Goal: Task Accomplishment & Management: Use online tool/utility

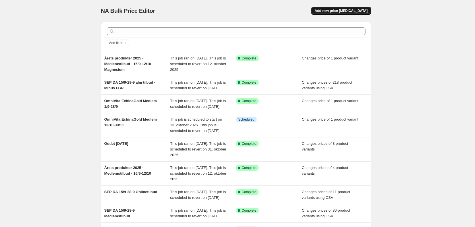
click at [358, 9] on span "Add new price [MEDICAL_DATA]" at bounding box center [341, 11] width 53 height 5
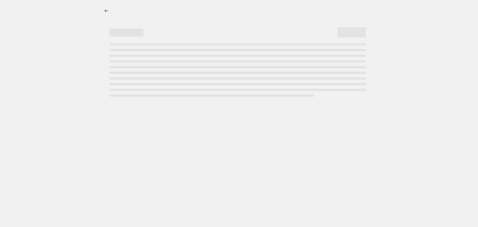
select select "percentage"
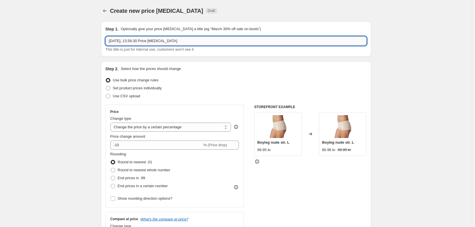
click at [157, 39] on input "[DATE], 13.59.30 Price [MEDICAL_DATA]" at bounding box center [236, 40] width 261 height 9
type input "Outlet [DATE]"
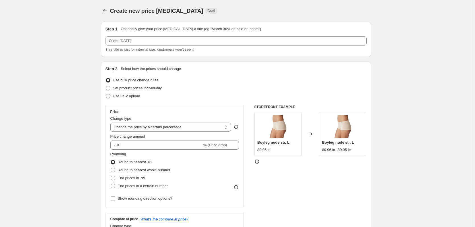
click at [126, 95] on span "Use CSV upload" at bounding box center [126, 96] width 27 height 4
click at [106, 94] on input "Use CSV upload" at bounding box center [106, 94] width 0 height 0
radio input "true"
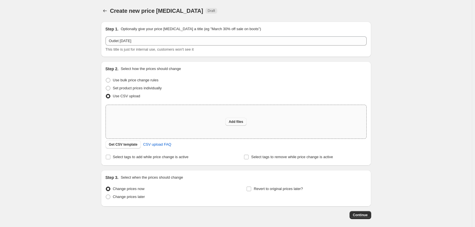
click at [237, 121] on span "Add files" at bounding box center [236, 122] width 15 height 5
type input "C:\fakepath\OUTLET 18-09-25 - CSV.csv"
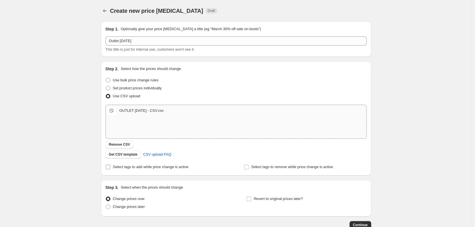
click at [120, 170] on label "Select tags to add while price change is active" at bounding box center [147, 167] width 83 height 8
click at [110, 169] on input "Select tags to add while price change is active" at bounding box center [108, 167] width 5 height 5
checkbox input "true"
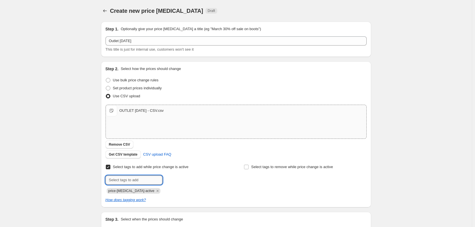
click at [130, 179] on input "text" at bounding box center [134, 180] width 57 height 9
type input "outlet"
click at [179, 180] on span "outlet" at bounding box center [179, 180] width 9 height 4
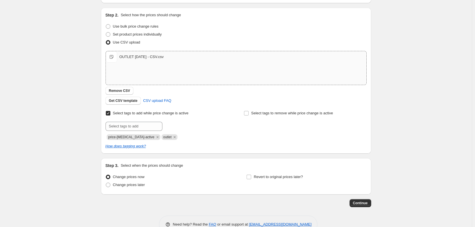
scroll to position [69, 0]
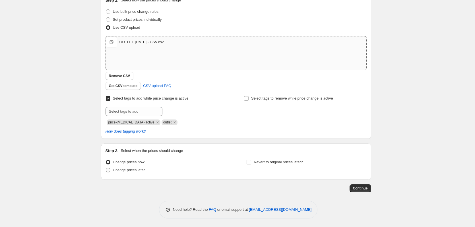
click at [137, 171] on span "Change prices later" at bounding box center [129, 170] width 32 height 4
click at [106, 168] on input "Change prices later" at bounding box center [106, 168] width 0 height 0
radio input "true"
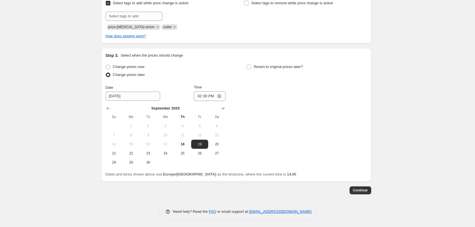
scroll to position [166, 0]
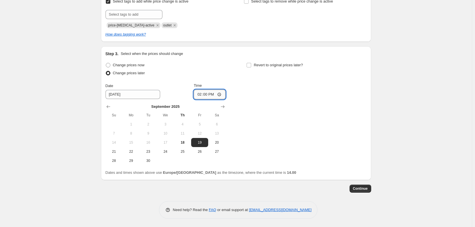
click at [208, 94] on input "14:00" at bounding box center [210, 95] width 32 height 10
type input "00:01"
click at [362, 192] on button "Continue" at bounding box center [361, 189] width 22 height 8
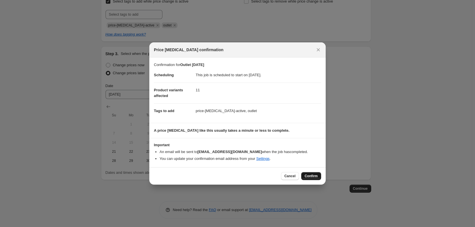
click at [306, 176] on span "Confirm" at bounding box center [311, 176] width 13 height 5
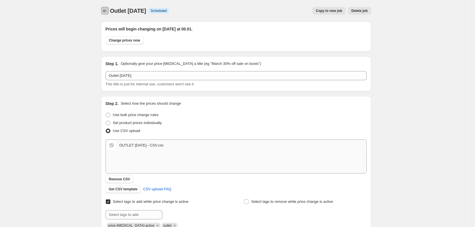
click at [108, 9] on icon "Price change jobs" at bounding box center [105, 11] width 6 height 6
